Goal: Task Accomplishment & Management: Use online tool/utility

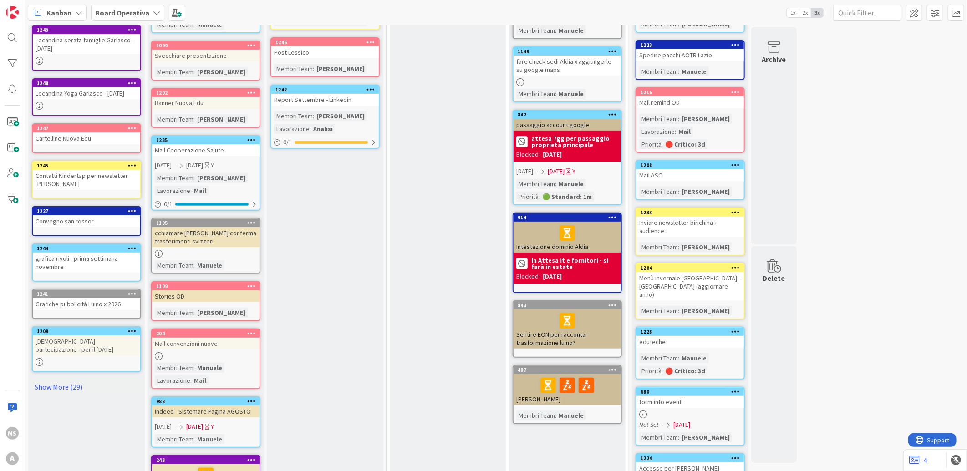
scroll to position [243, 0]
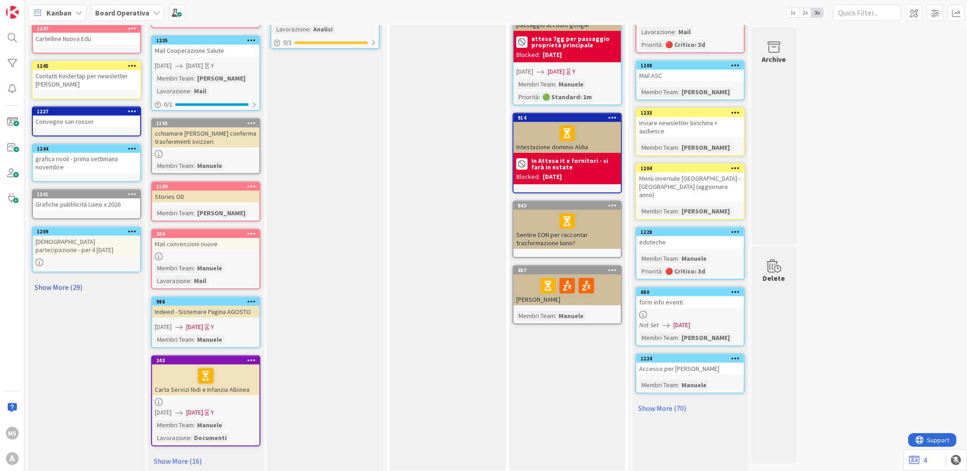
click at [75, 280] on link "Show More (29)" at bounding box center [86, 287] width 109 height 15
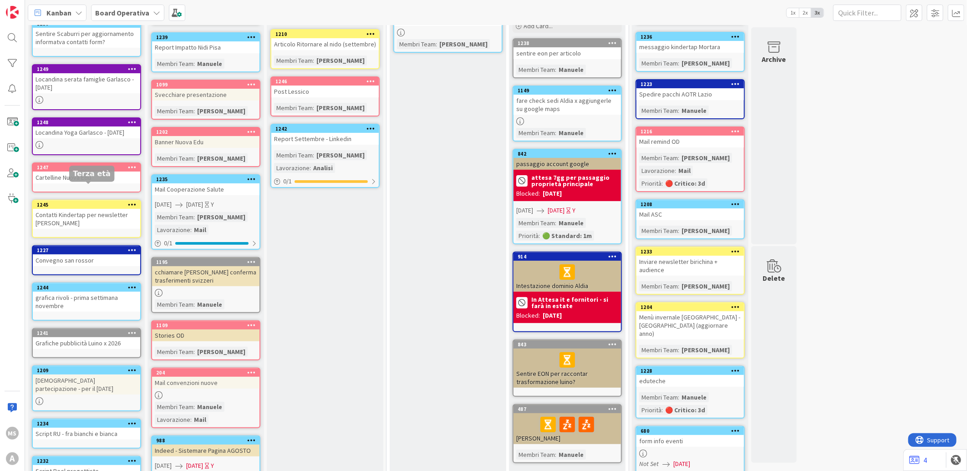
scroll to position [0, 0]
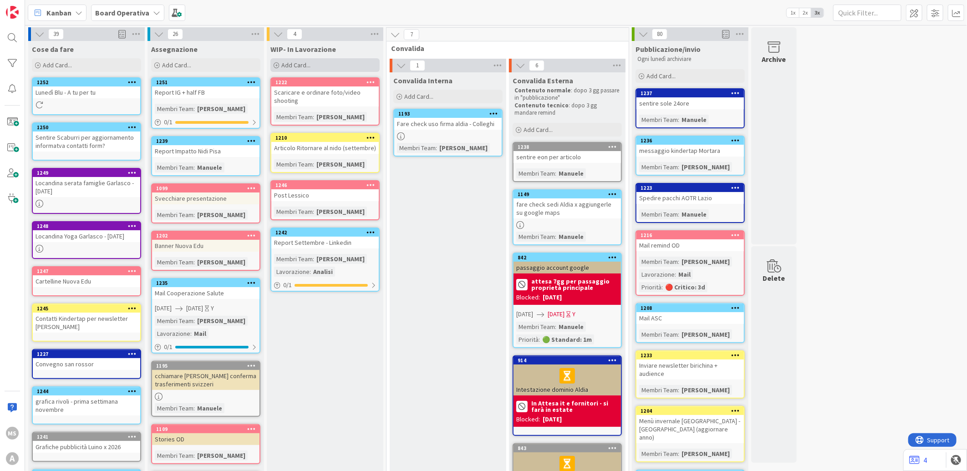
click at [315, 59] on div "Add Card..." at bounding box center [324, 65] width 109 height 14
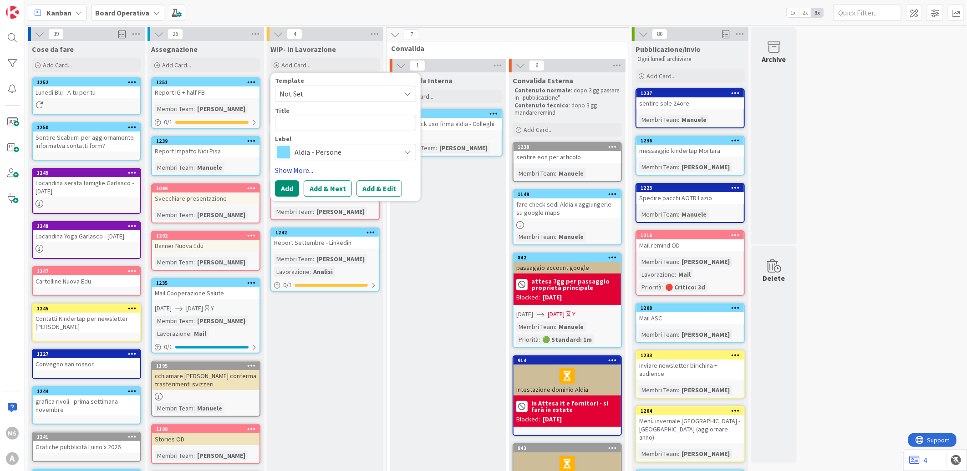
click at [299, 165] on link "Show More..." at bounding box center [345, 170] width 141 height 11
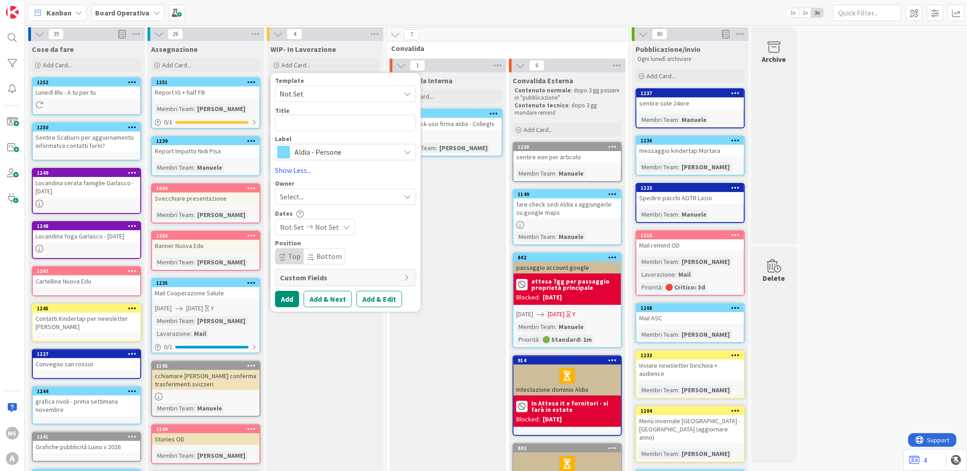
click at [297, 155] on span "Aldia - Persone" at bounding box center [345, 152] width 101 height 13
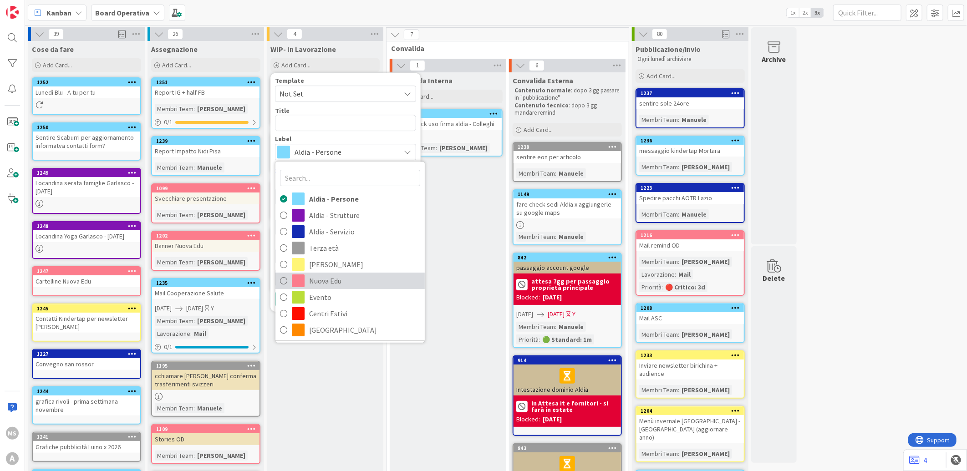
click at [299, 284] on span at bounding box center [298, 281] width 13 height 13
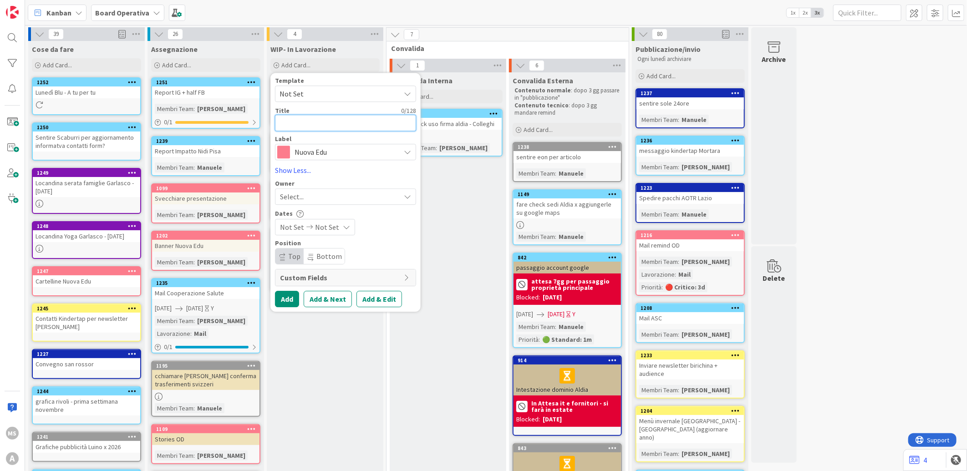
click at [358, 122] on textarea at bounding box center [345, 123] width 141 height 16
type textarea "x"
type textarea "M"
type textarea "x"
type textarea "Ma"
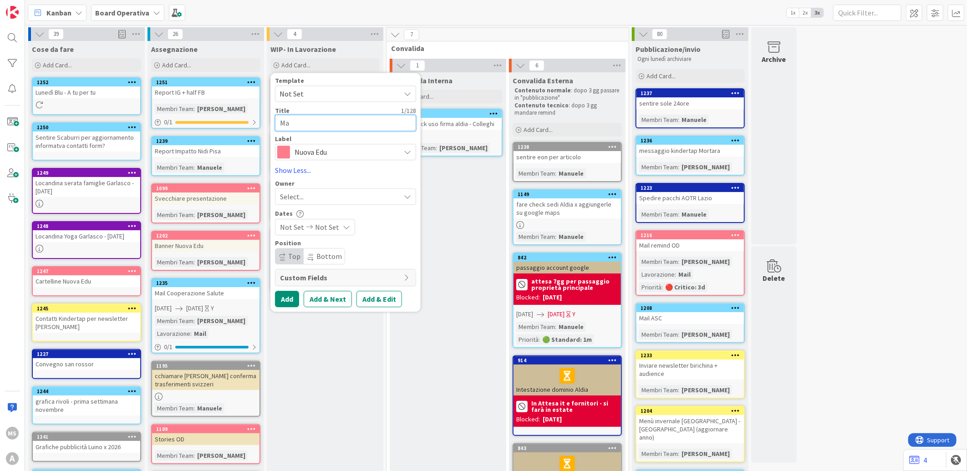
type textarea "x"
type textarea "Mai"
type textarea "x"
type textarea "Mail"
type textarea "x"
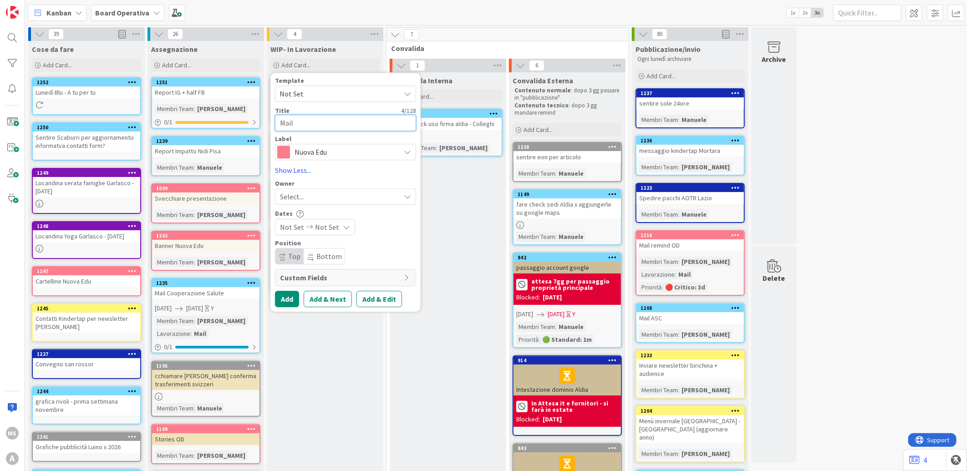
type textarea "Mail"
type textarea "x"
type textarea "Mail p"
type textarea "x"
type textarea "Mail pa"
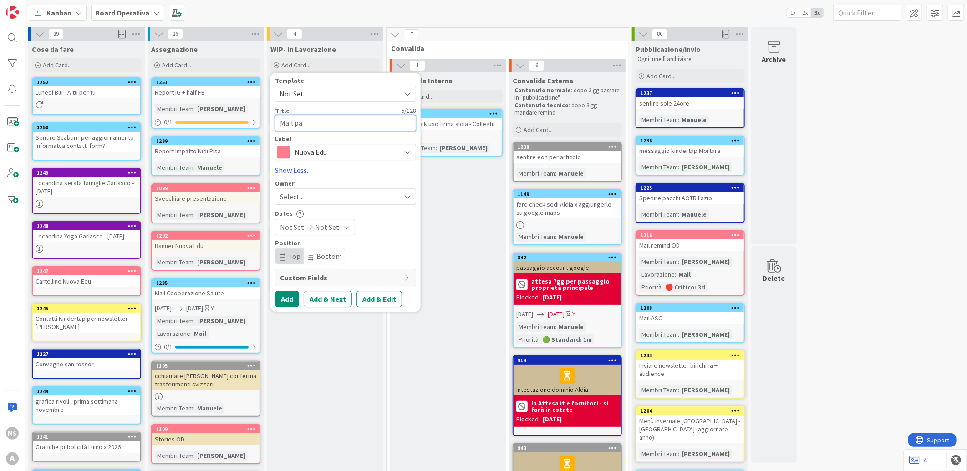
type textarea "x"
type textarea "Mail par"
type textarea "x"
type textarea "Mail part"
type textarea "x"
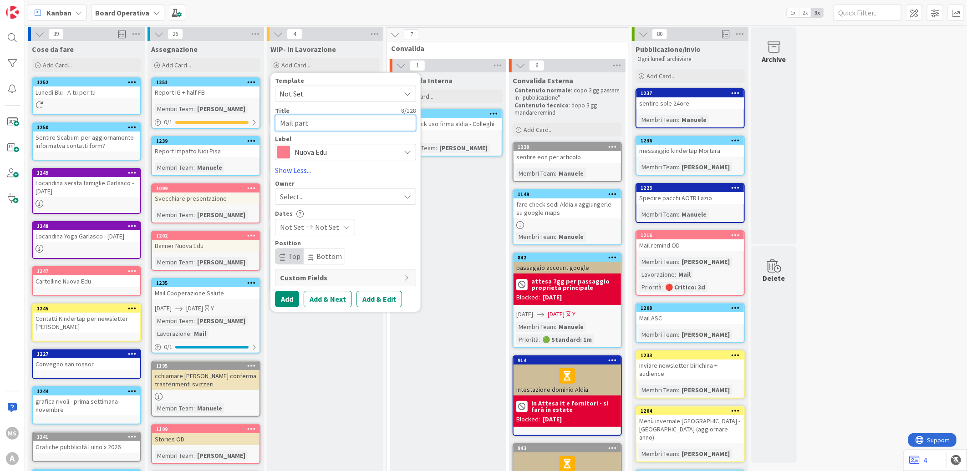
type textarea "Mail parte"
type textarea "x"
type textarea "Mail partec"
type textarea "x"
type textarea "Mail parteci"
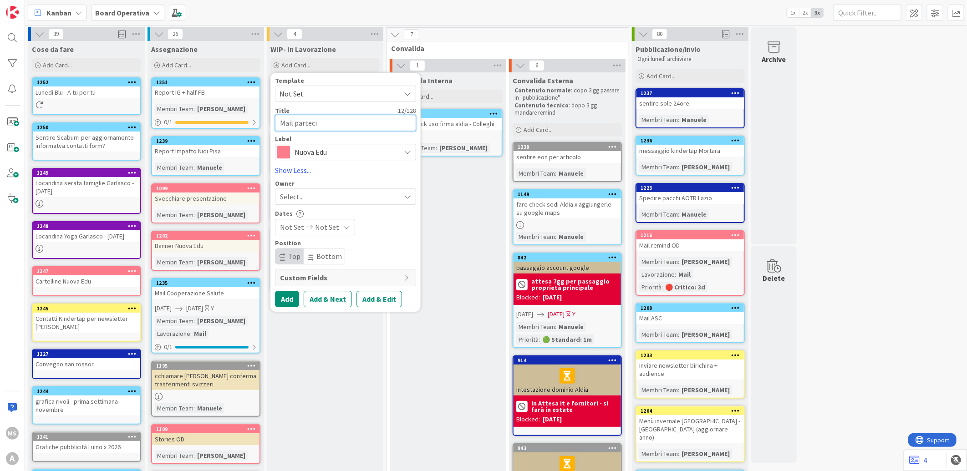
type textarea "x"
type textarea "Mail partecip"
type textarea "x"
type textarea "Mail partecipa"
type textarea "x"
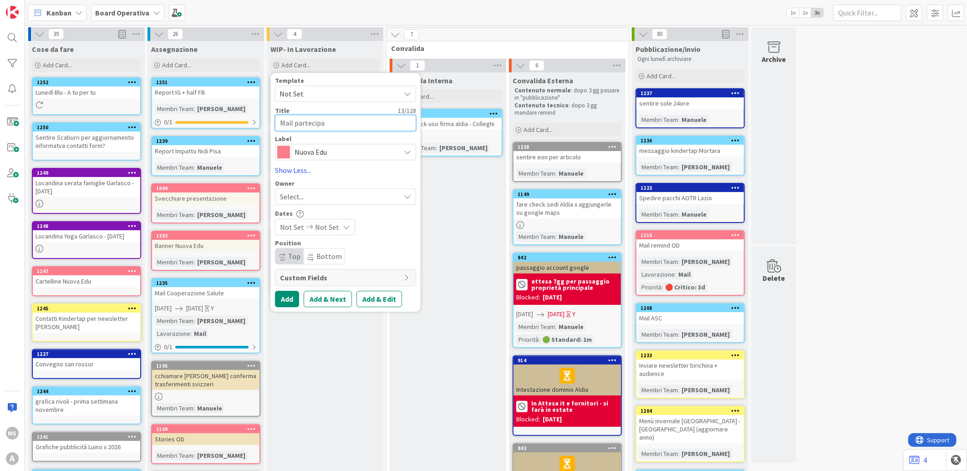
type textarea "Mail partecipaz"
type textarea "x"
type textarea "Mail partecipazi"
type textarea "x"
type textarea "Mail partecipazio"
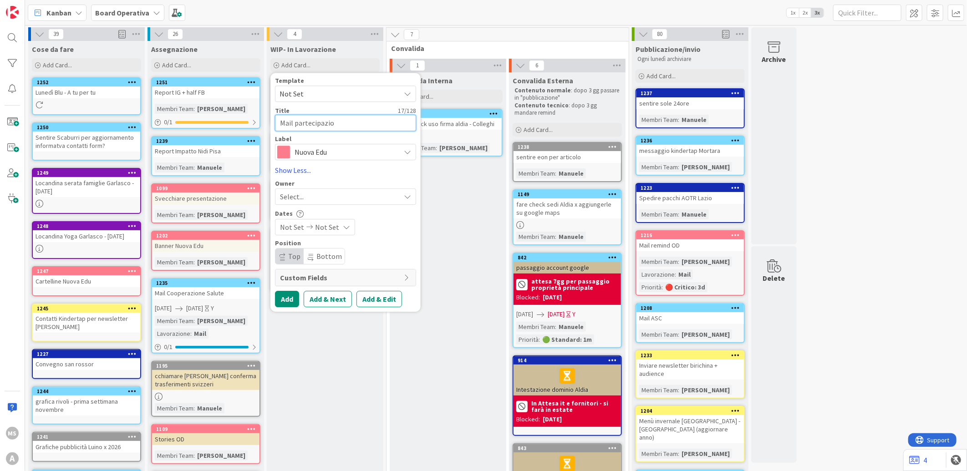
type textarea "x"
type textarea "Mail partecipazion"
type textarea "x"
type textarea "Mail partecipazione"
click at [283, 299] on button "Add" at bounding box center [287, 299] width 24 height 16
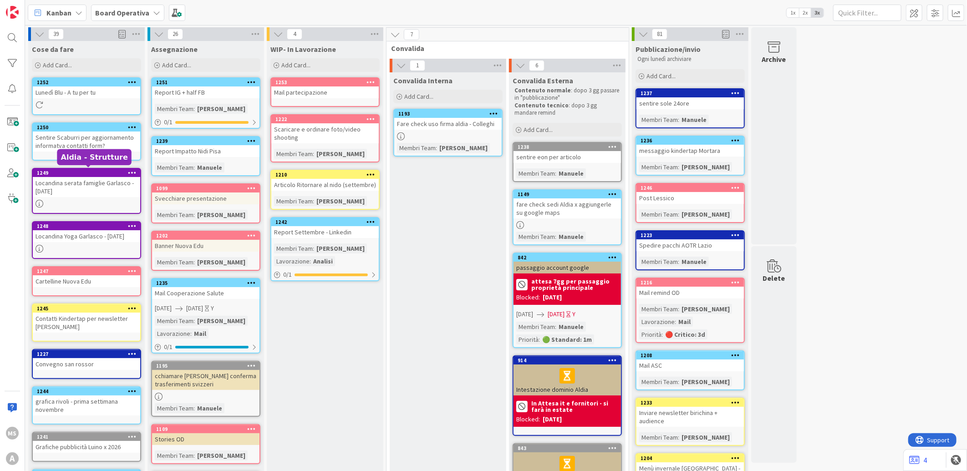
click at [86, 172] on div "1249" at bounding box center [88, 173] width 103 height 6
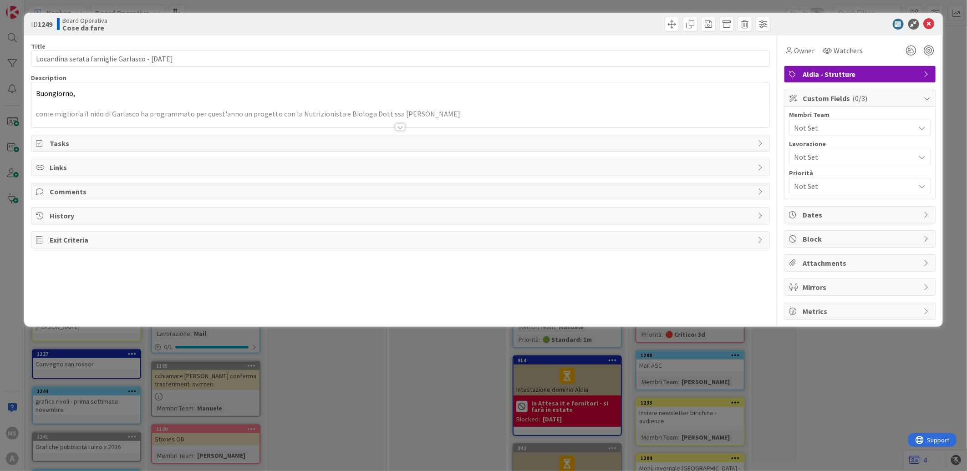
click at [187, 111] on div at bounding box center [400, 115] width 738 height 23
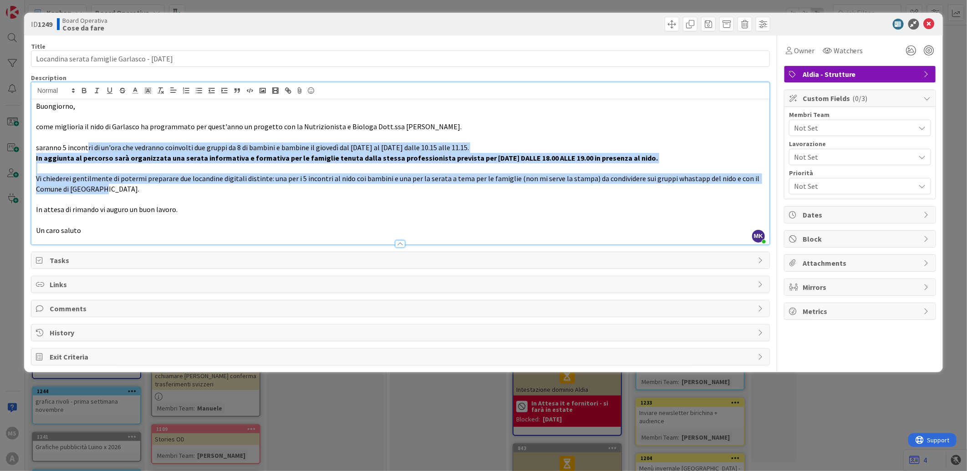
drag, startPoint x: 87, startPoint y: 144, endPoint x: 389, endPoint y: 193, distance: 306.7
click at [389, 193] on div "Buongiorno, come miglioria il nido di Garlasco ha programmato per quest'anno un…" at bounding box center [400, 171] width 738 height 145
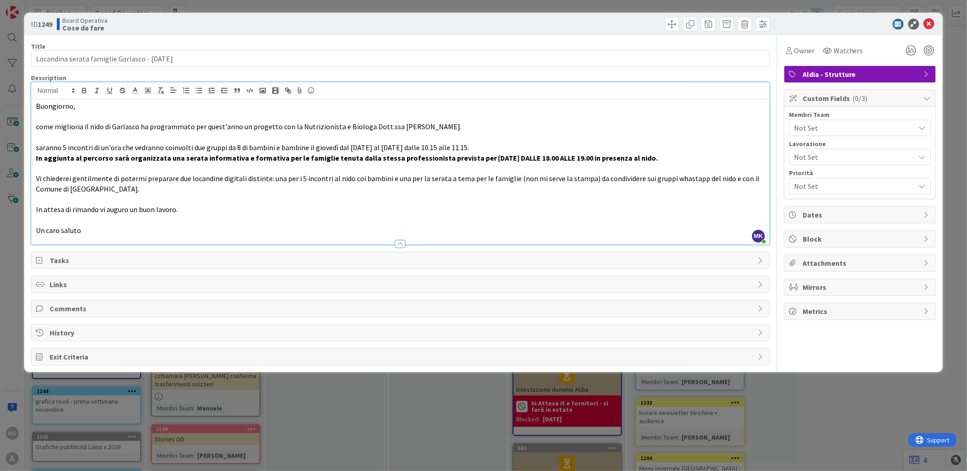
click at [205, 206] on p "In attesa di rimando vi auguro un buon lavoro." at bounding box center [400, 209] width 729 height 10
click at [926, 19] on icon at bounding box center [929, 24] width 11 height 11
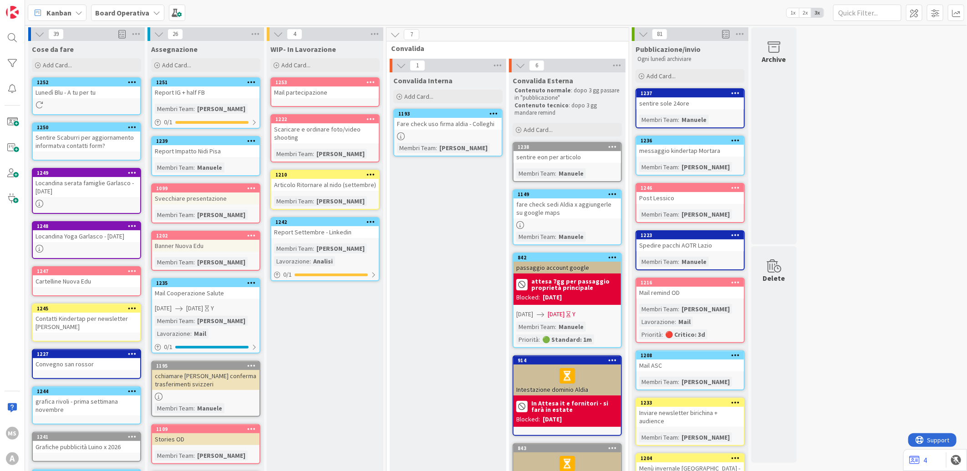
click at [98, 232] on div "Locandina Yoga Garlasco - [DATE]" at bounding box center [86, 236] width 107 height 12
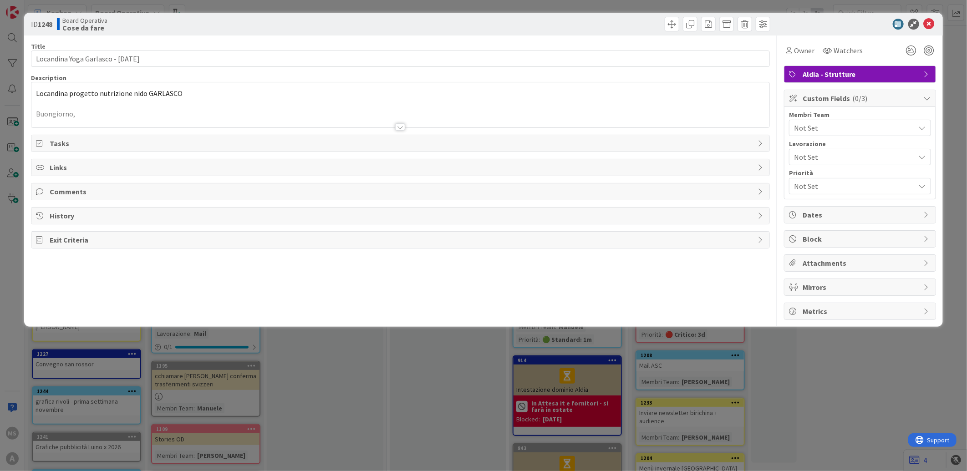
click at [189, 105] on div at bounding box center [400, 115] width 738 height 23
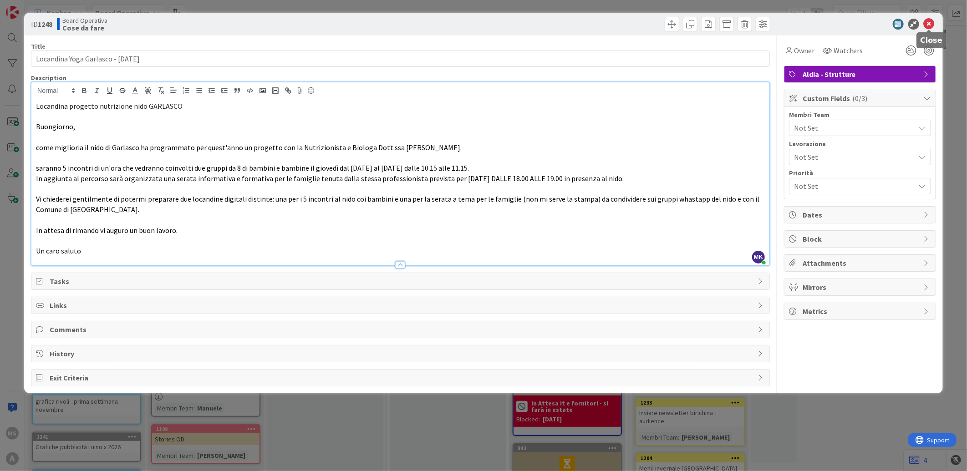
click at [928, 19] on icon at bounding box center [929, 24] width 11 height 11
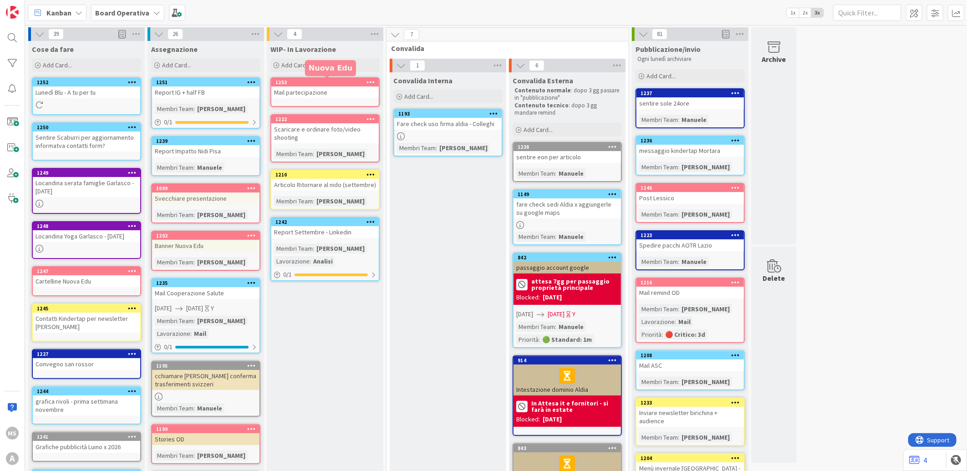
click at [298, 84] on div "1253" at bounding box center [327, 82] width 103 height 6
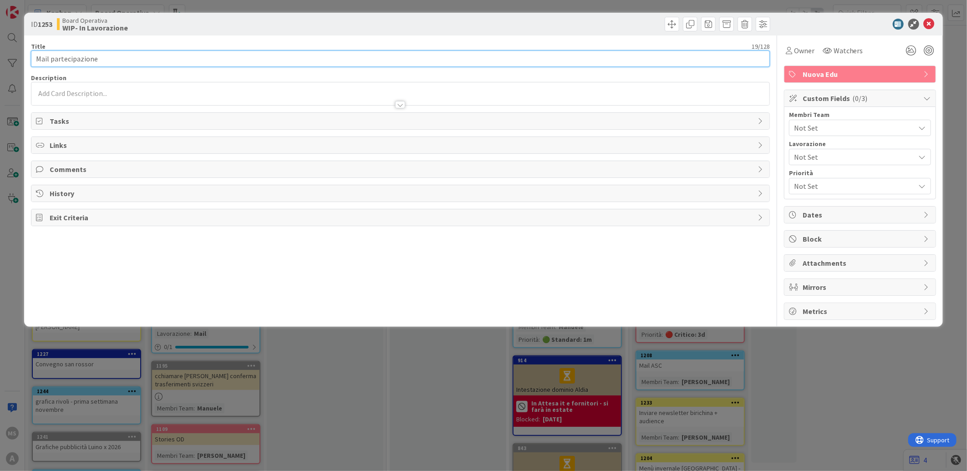
click at [243, 56] on input "Mail partecipazione" at bounding box center [400, 59] width 739 height 16
type input "Mail partecipazione OD"
click at [841, 133] on span "Not Set" at bounding box center [854, 127] width 121 height 11
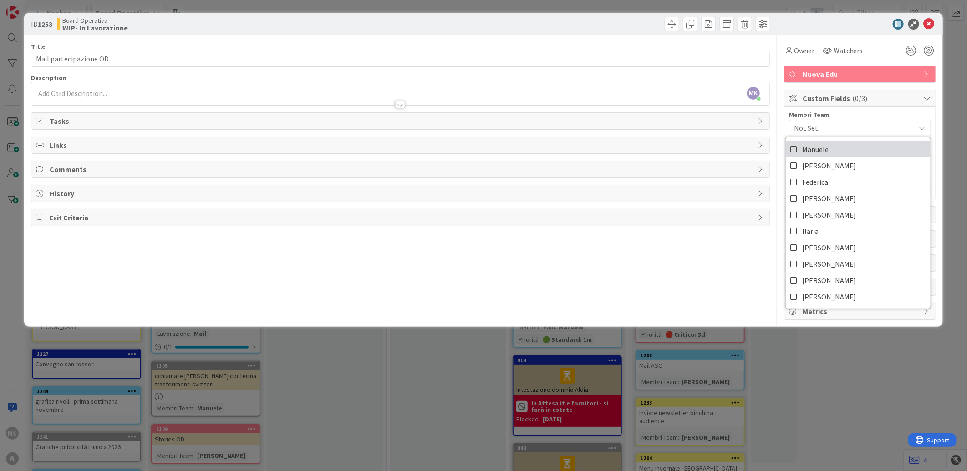
click at [832, 149] on link "Manuele" at bounding box center [858, 149] width 145 height 16
click at [935, 22] on div at bounding box center [855, 24] width 161 height 11
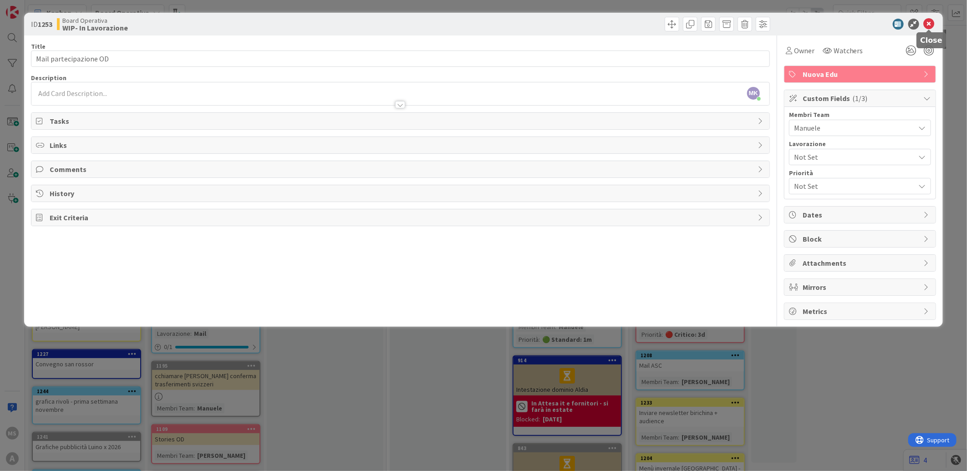
click at [931, 23] on icon at bounding box center [929, 24] width 11 height 11
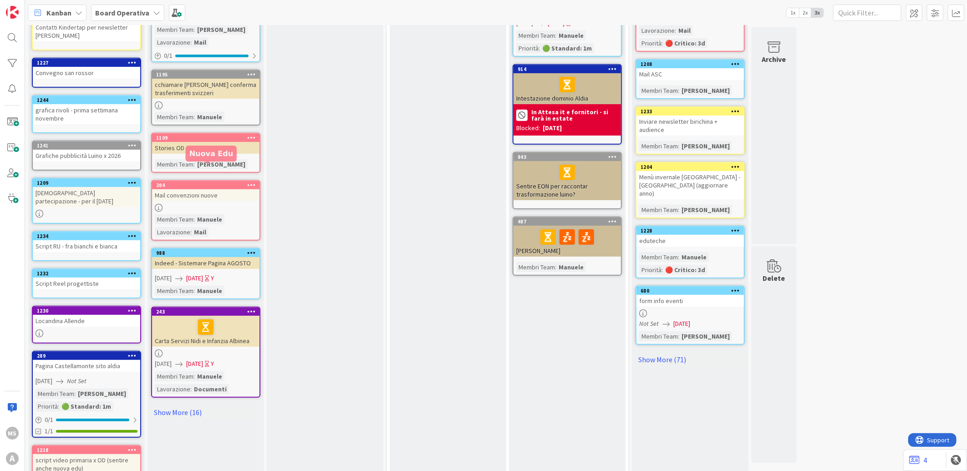
scroll to position [303, 0]
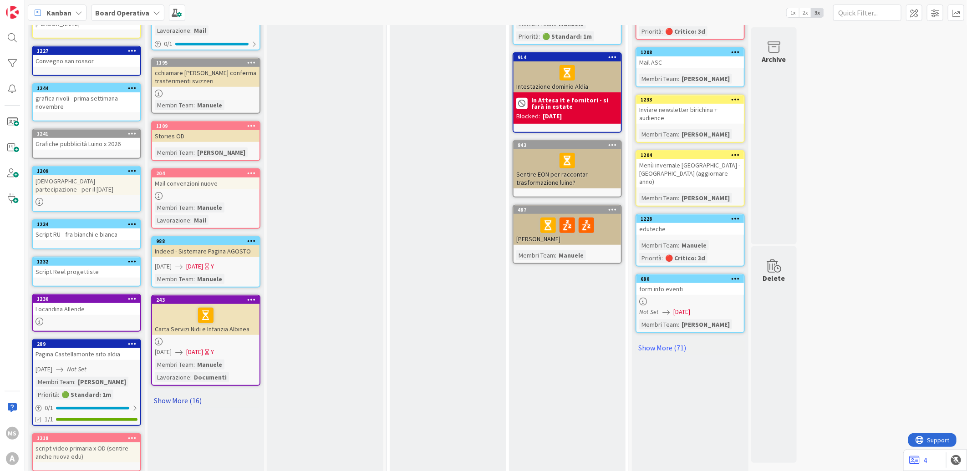
click at [180, 395] on link "Show More (16)" at bounding box center [205, 400] width 109 height 15
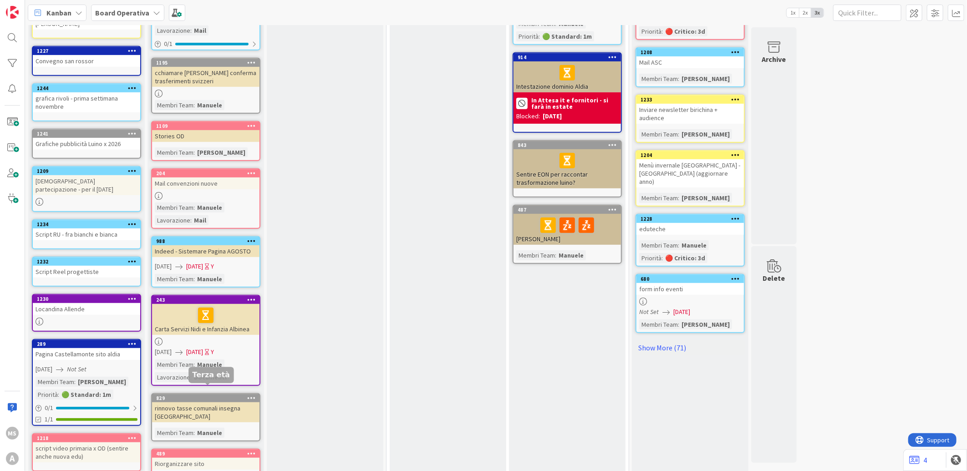
click at [184, 395] on div "829" at bounding box center [207, 398] width 103 height 6
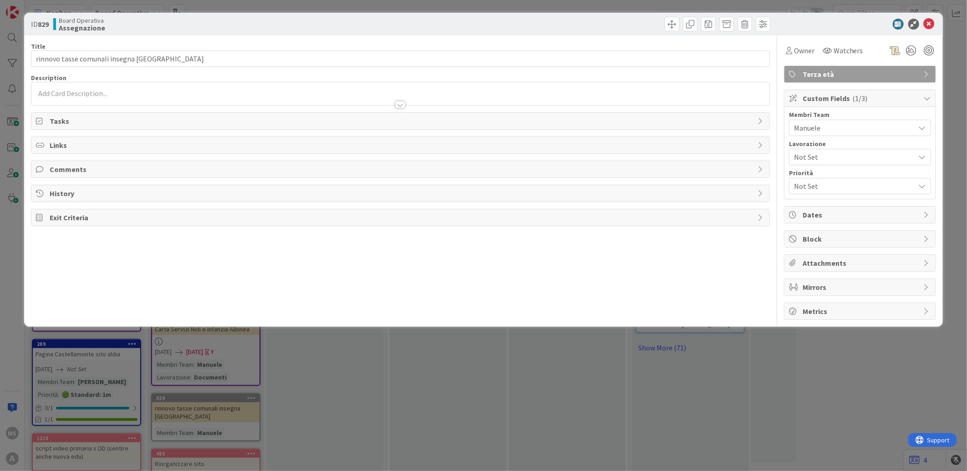
click at [388, 399] on div "ID 829 Board Operativa Assegnazione Title 44 / 128 rinnovo tasse comunali inseg…" at bounding box center [483, 235] width 967 height 471
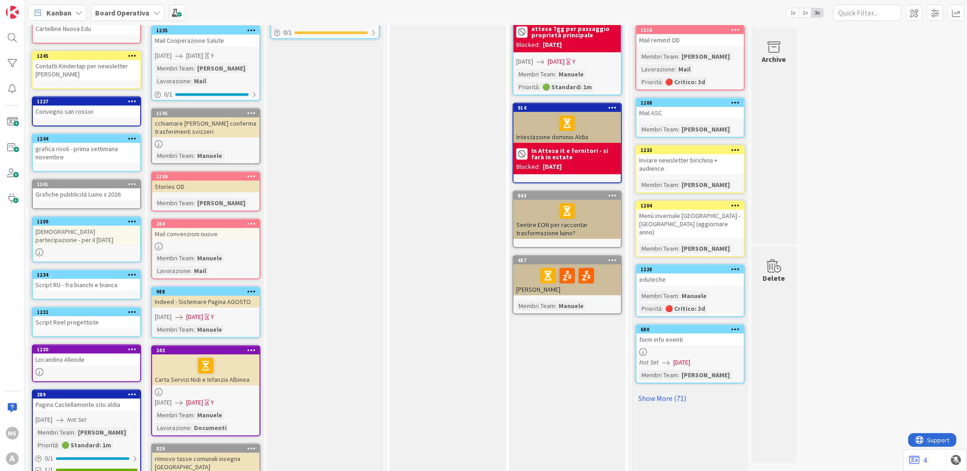
scroll to position [152, 0]
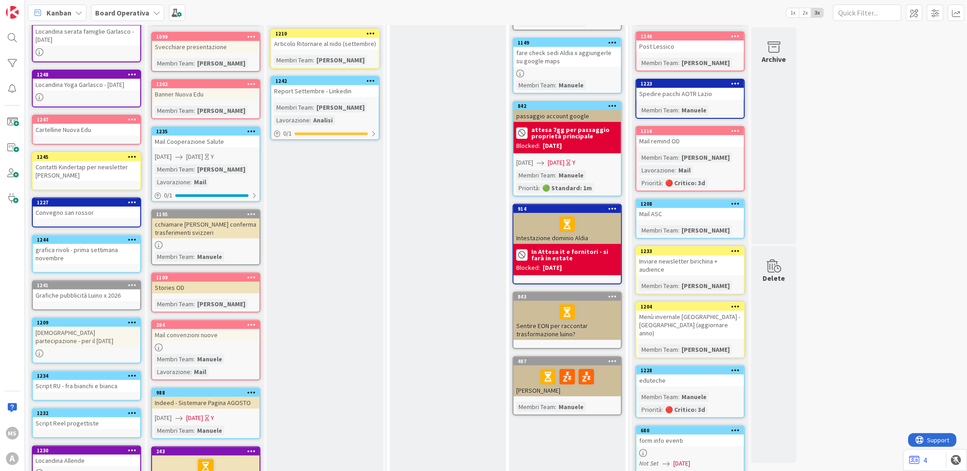
click at [71, 201] on div "1227" at bounding box center [86, 203] width 107 height 8
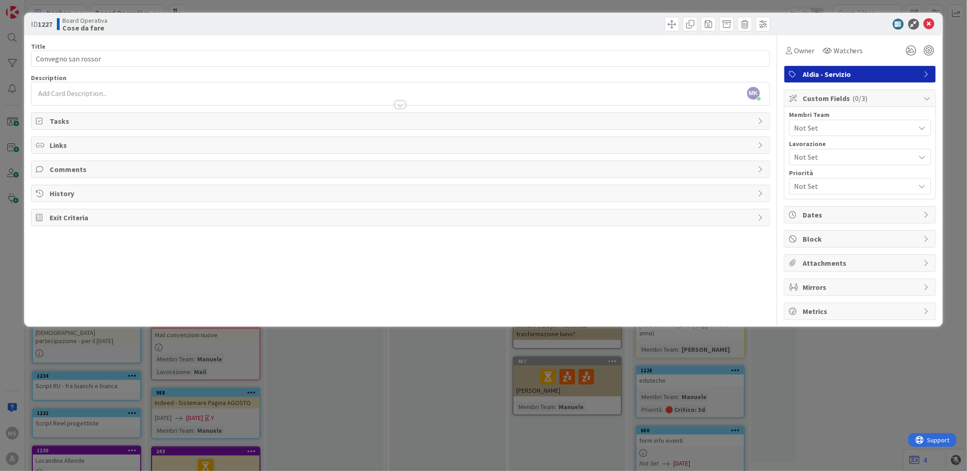
click at [325, 357] on div "ID 1227 Board Operativa Cose da fare Title 19 / 128 Convegno san rossor Descrip…" at bounding box center [483, 235] width 967 height 471
